Goal: Task Accomplishment & Management: Use online tool/utility

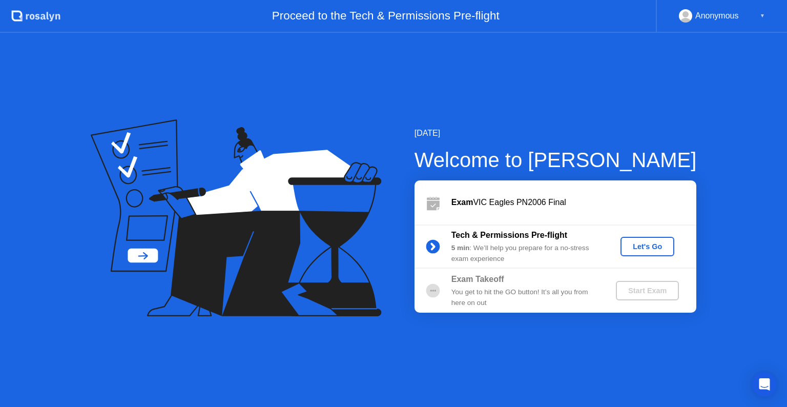
click at [649, 257] on div "Tech & Permissions Pre-flight 5 min : We’ll help you prepare for a no-stress ex…" at bounding box center [555, 246] width 282 height 44
click at [651, 248] on div "Let's Go" at bounding box center [648, 246] width 46 height 8
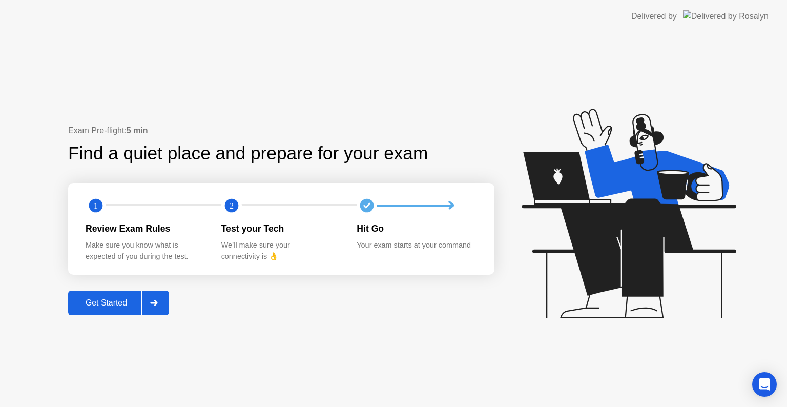
click at [102, 304] on div "Get Started" at bounding box center [106, 302] width 70 height 9
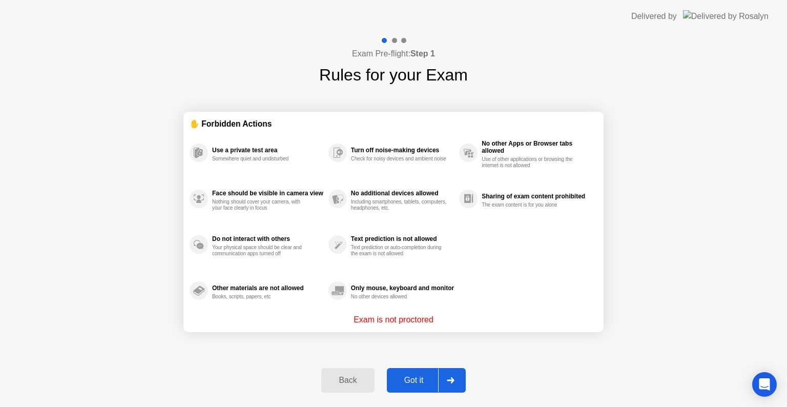
click at [426, 383] on div "Got it" at bounding box center [414, 380] width 48 height 9
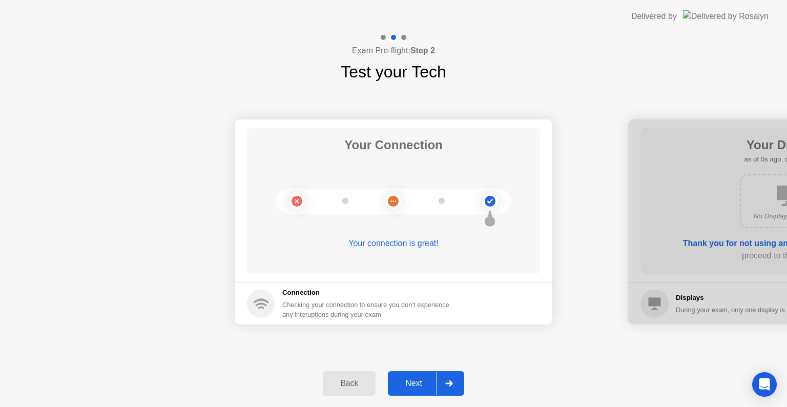
click at [426, 383] on div "Next" at bounding box center [414, 383] width 46 height 9
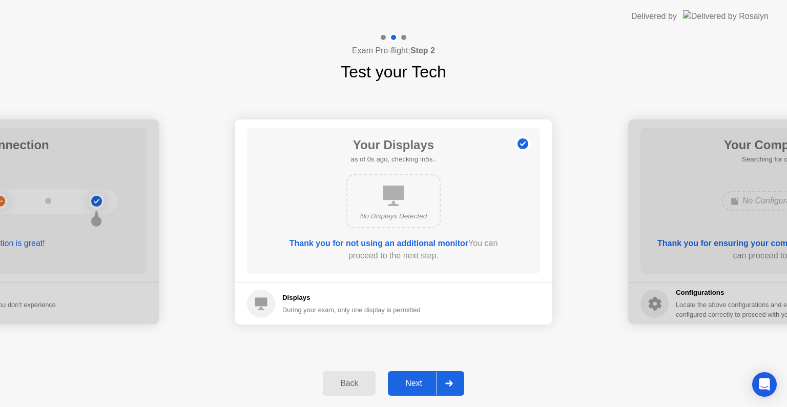
click at [426, 383] on div "Next" at bounding box center [414, 383] width 46 height 9
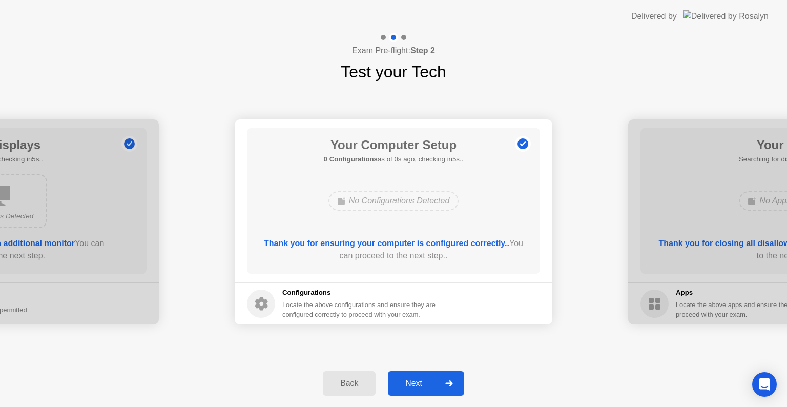
click at [426, 383] on div "Next" at bounding box center [414, 383] width 46 height 9
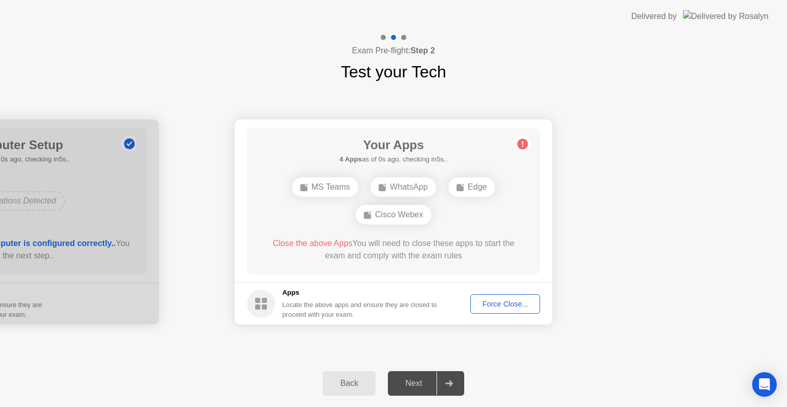
click at [426, 383] on div "Next" at bounding box center [414, 383] width 46 height 9
click at [517, 300] on div "Force Close..." at bounding box center [505, 304] width 63 height 8
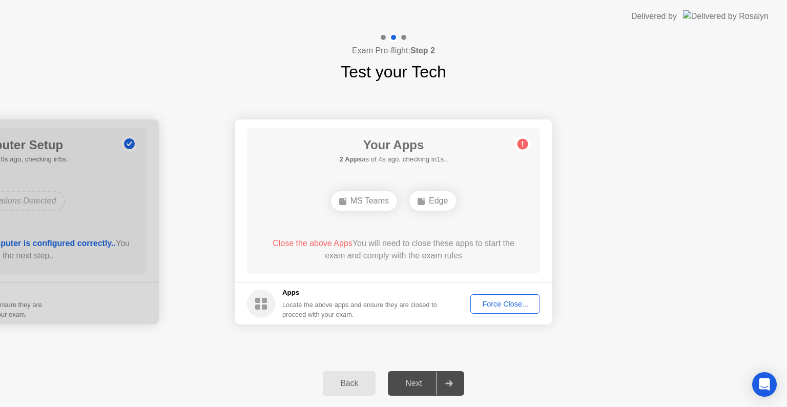
click at [514, 306] on div "Force Close..." at bounding box center [505, 304] width 63 height 8
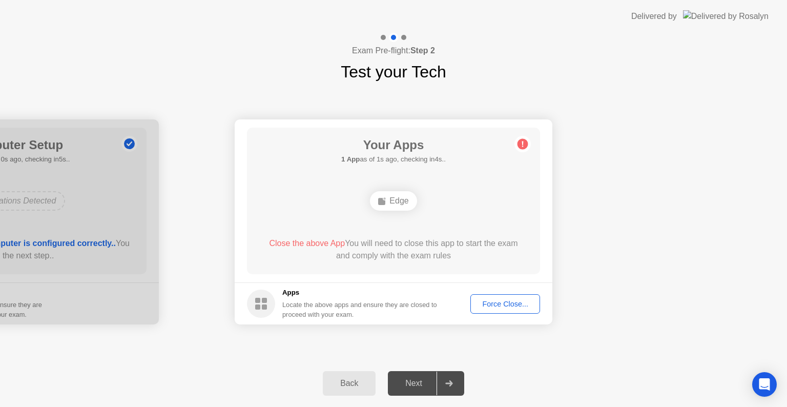
click at [516, 310] on button "Force Close..." at bounding box center [505, 303] width 70 height 19
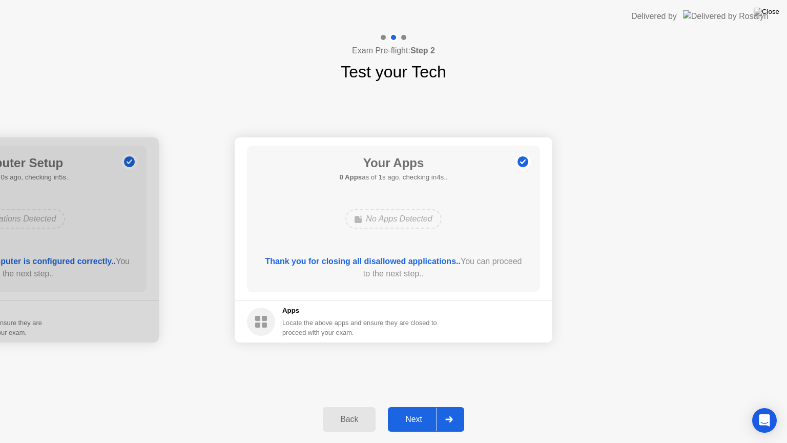
click at [414, 406] on button "Next" at bounding box center [426, 419] width 76 height 25
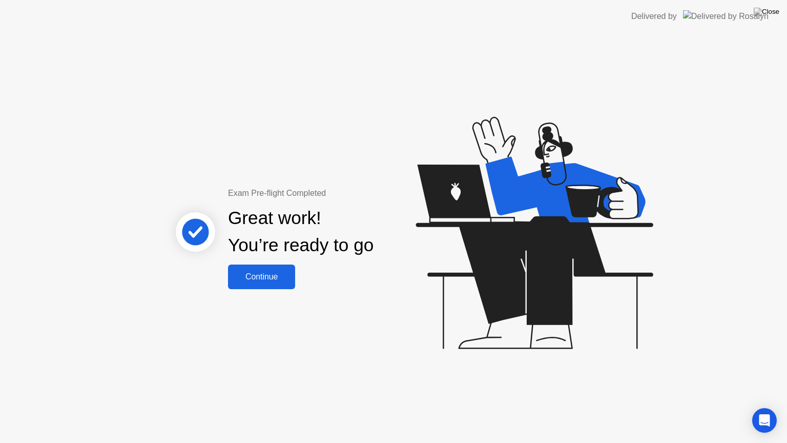
click at [265, 275] on div "Continue" at bounding box center [261, 276] width 61 height 9
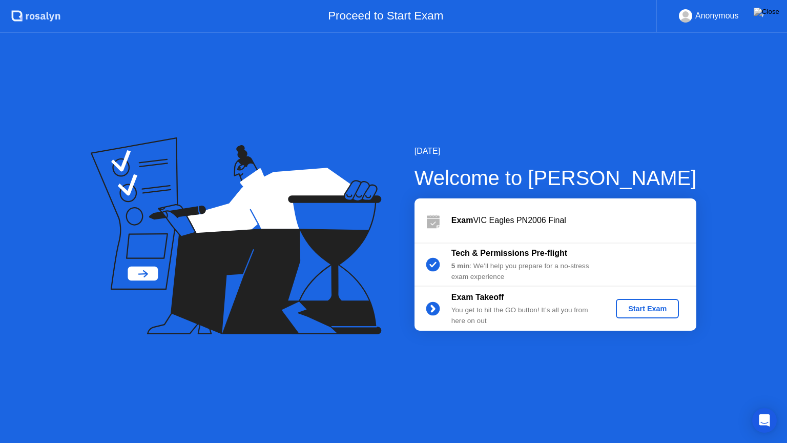
click at [659, 304] on div "Start Exam" at bounding box center [647, 308] width 55 height 8
